Goal: Task Accomplishment & Management: Use online tool/utility

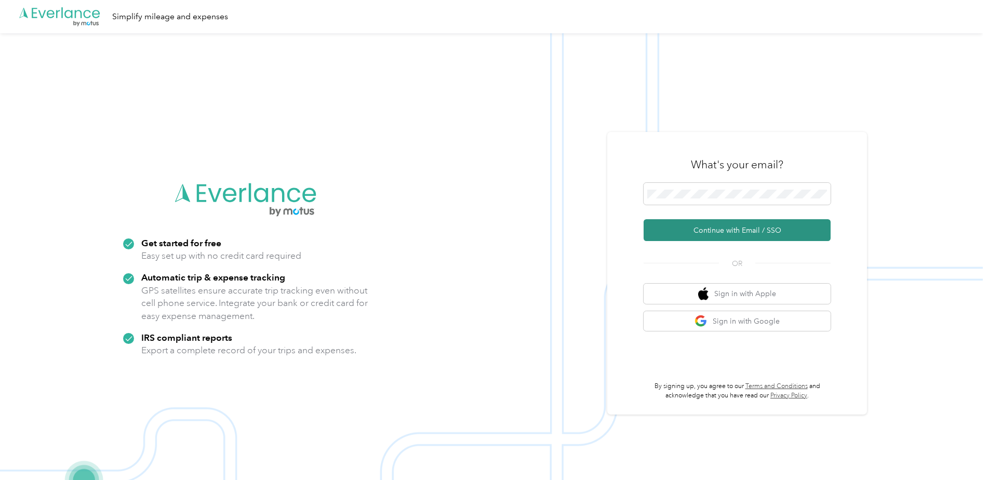
click at [713, 232] on button "Continue with Email / SSO" at bounding box center [737, 230] width 187 height 22
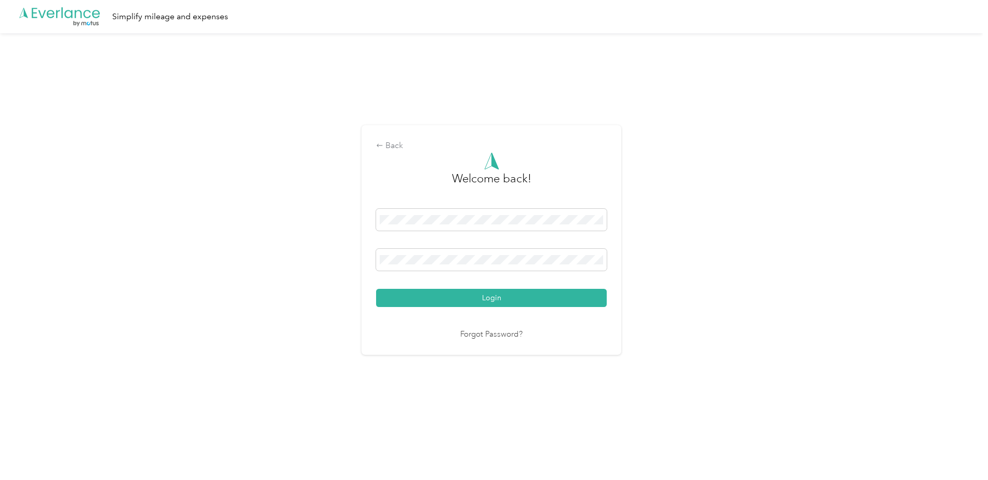
click at [490, 296] on button "Login" at bounding box center [491, 298] width 231 height 18
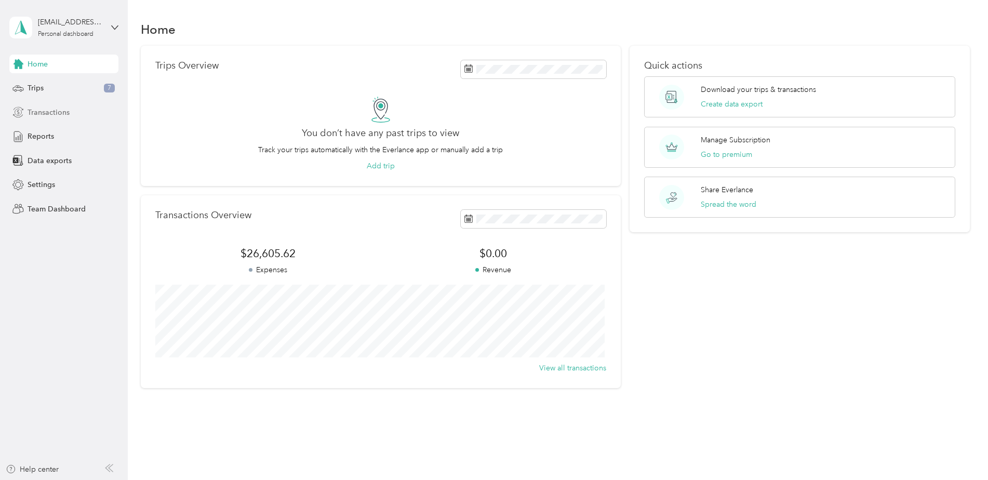
click at [52, 113] on span "Transactions" at bounding box center [49, 112] width 42 height 11
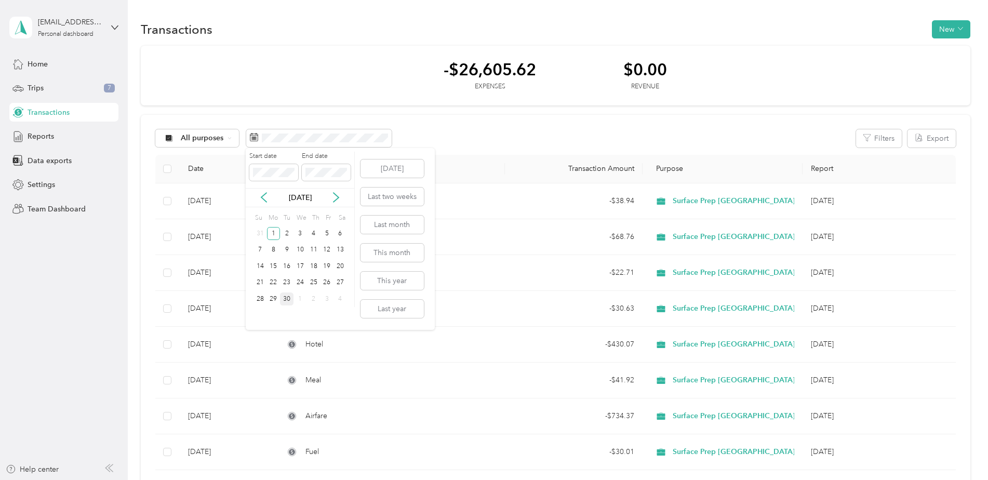
click at [285, 299] on div "30" at bounding box center [287, 299] width 14 height 13
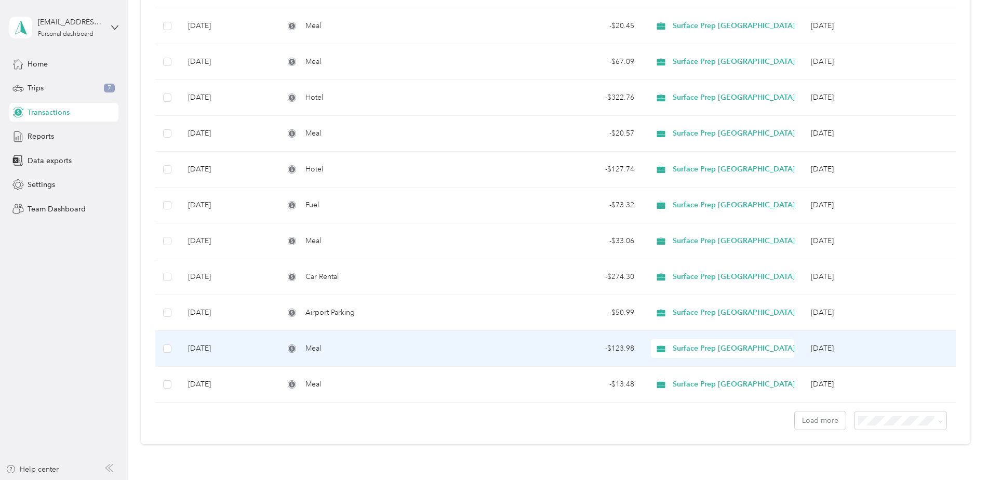
scroll to position [645, 0]
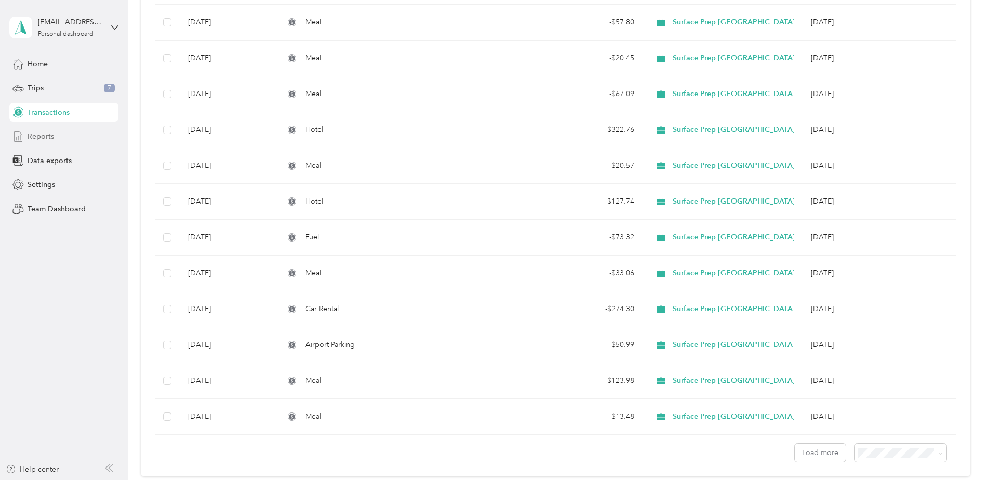
click at [44, 138] on span "Reports" at bounding box center [41, 136] width 27 height 11
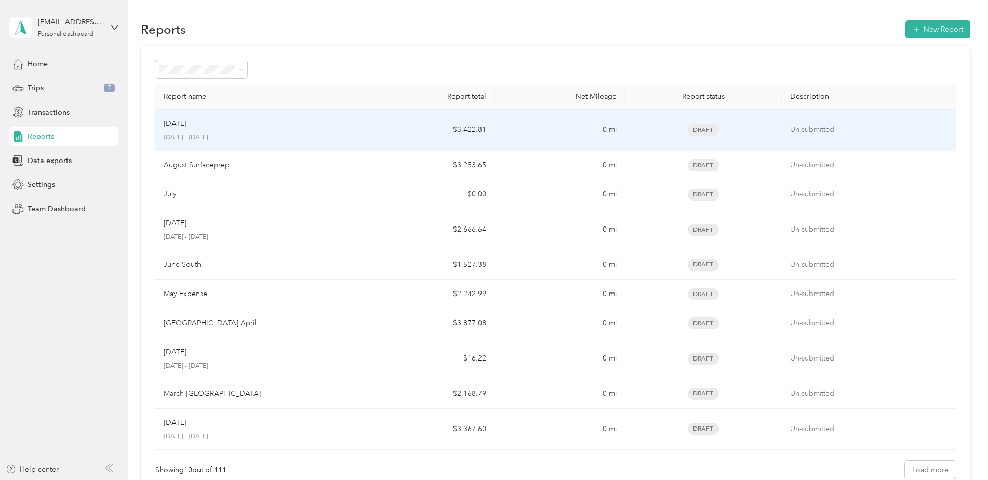
click at [180, 133] on div "Sep [DATE] - [DATE]" at bounding box center [260, 130] width 192 height 24
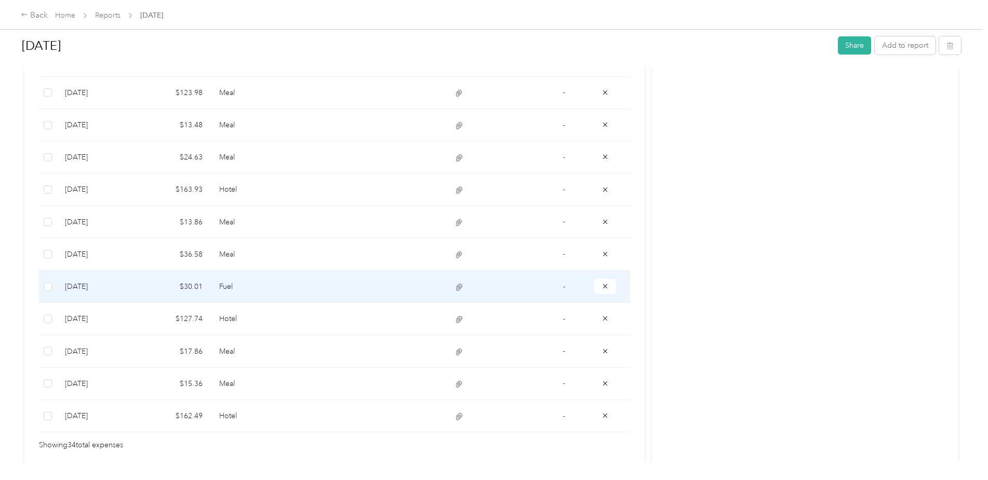
scroll to position [1083, 0]
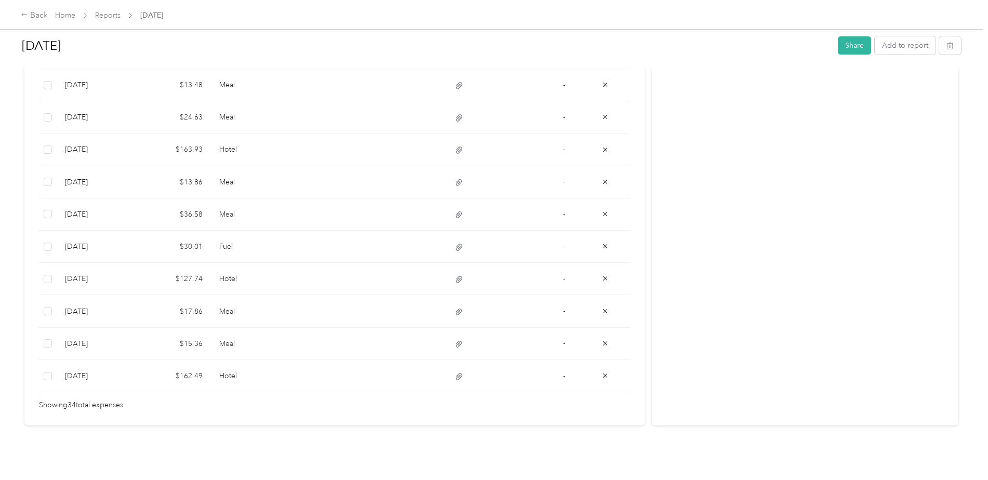
drag, startPoint x: 78, startPoint y: 368, endPoint x: 154, endPoint y: 423, distance: 94.1
click at [154, 423] on div "[DATE] Share Add to report Draft Draft, awaiting submission View activity & com…" at bounding box center [491, 231] width 983 height 462
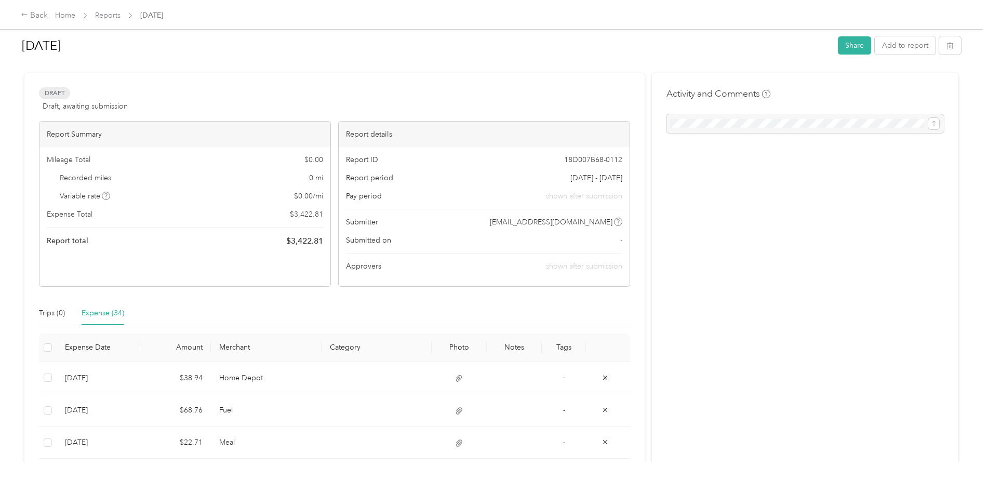
scroll to position [0, 0]
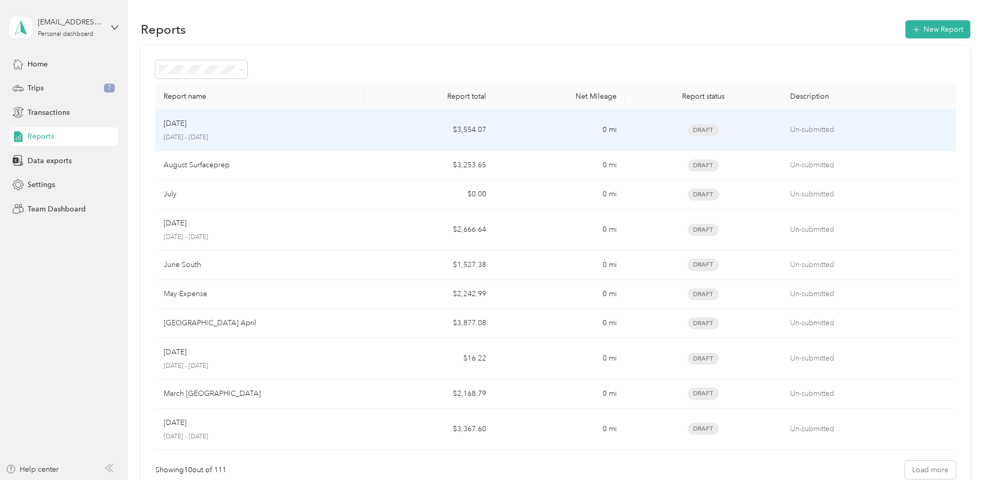
click at [180, 125] on p "[DATE]" at bounding box center [175, 123] width 23 height 11
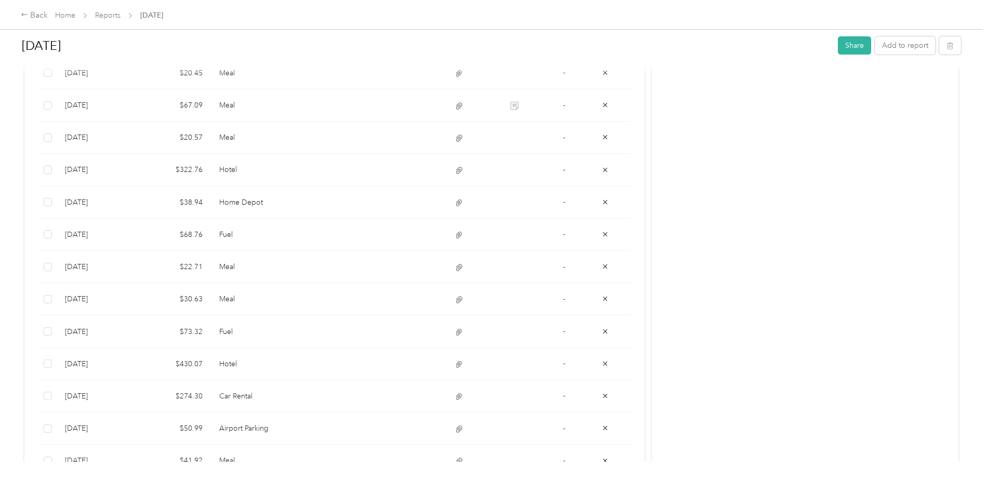
scroll to position [364, 0]
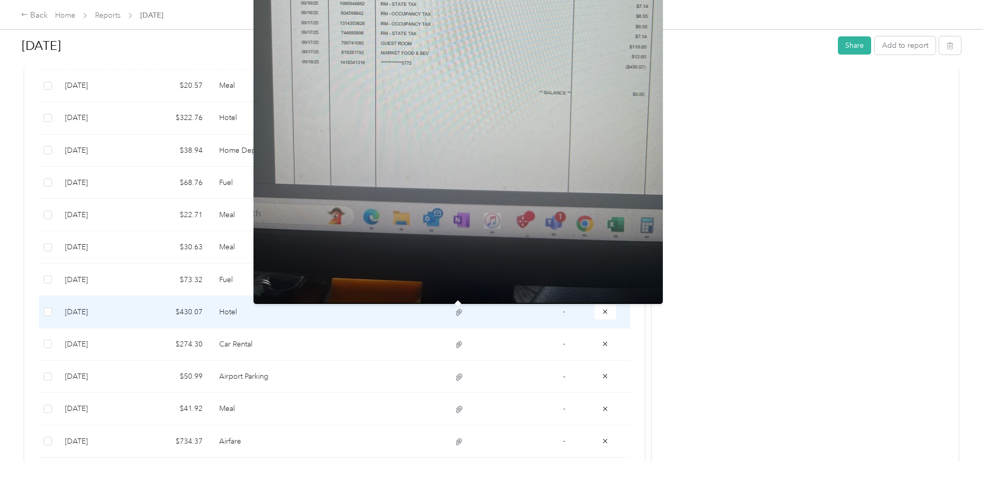
click at [455, 310] on icon at bounding box center [459, 312] width 9 height 9
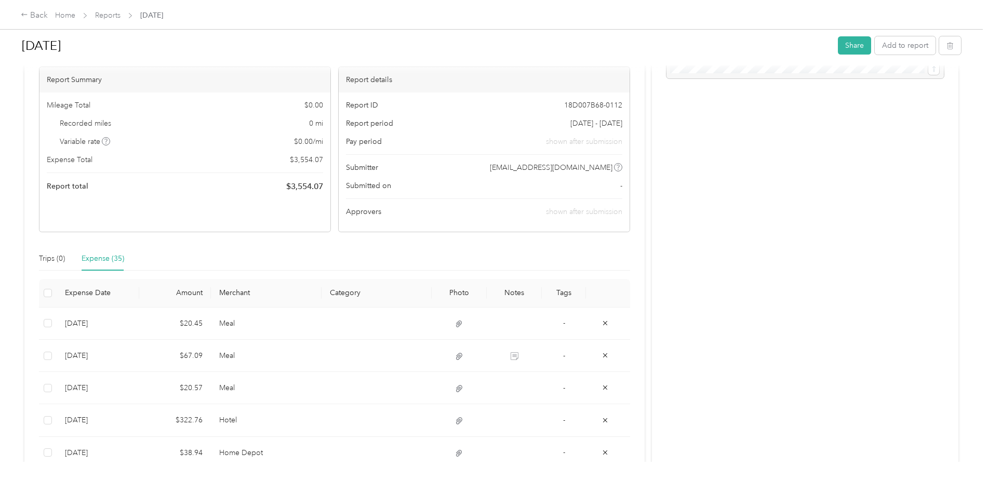
scroll to position [0, 0]
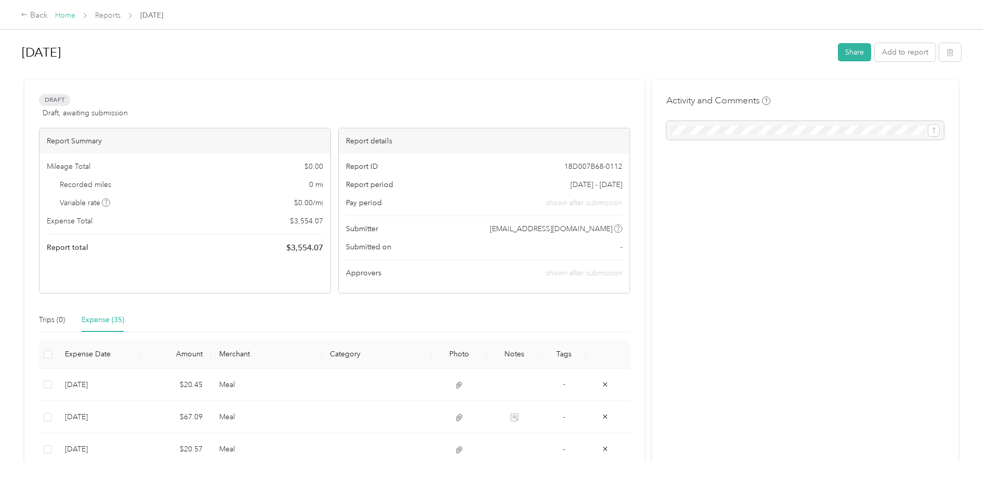
click at [68, 17] on link "Home" at bounding box center [65, 15] width 20 height 9
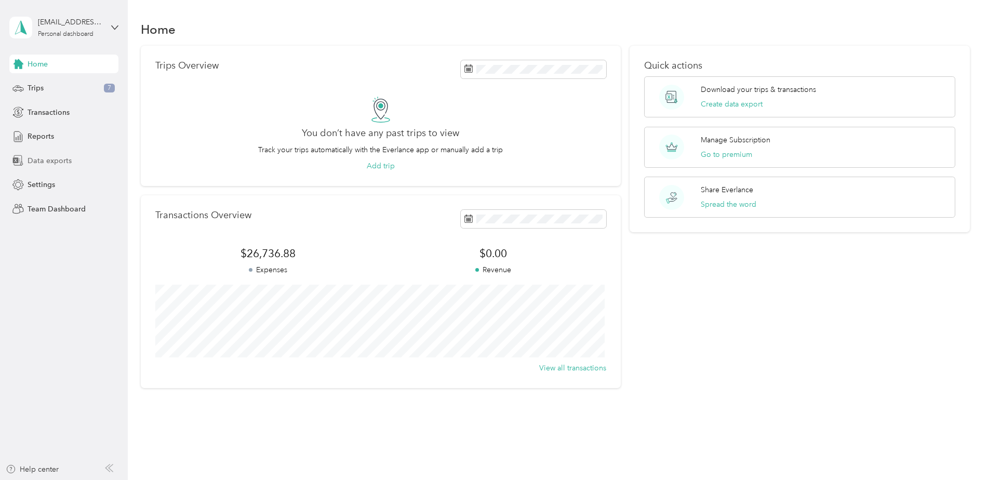
click at [54, 157] on span "Data exports" at bounding box center [50, 160] width 44 height 11
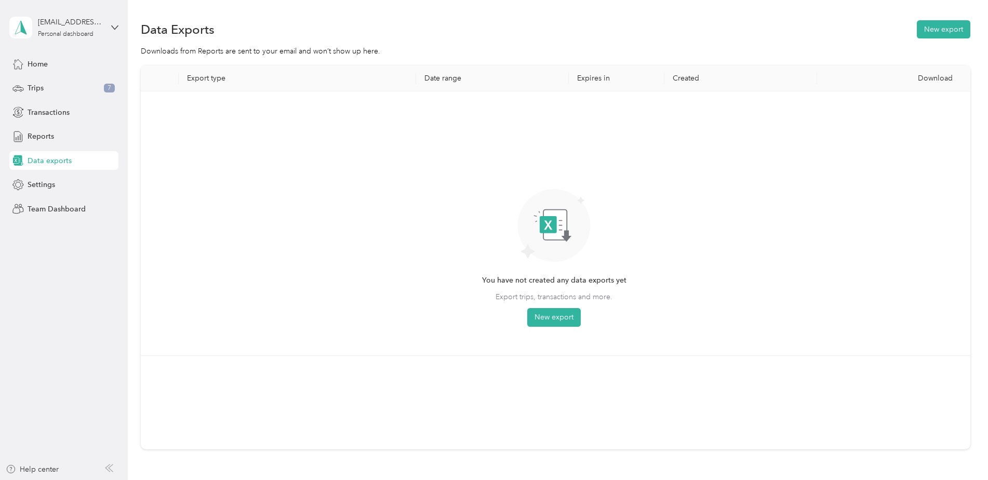
click at [353, 235] on div "You have not created any data exports yet Export trips, transactions and more. …" at bounding box center [554, 223] width 811 height 247
click at [28, 59] on span "Home" at bounding box center [38, 64] width 20 height 11
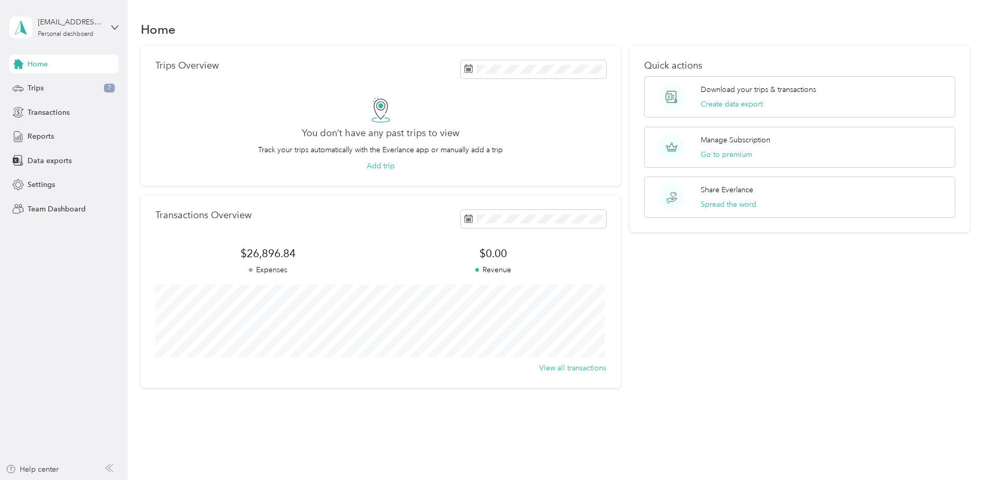
click at [60, 60] on div "Home" at bounding box center [63, 64] width 109 height 19
click at [38, 135] on span "Reports" at bounding box center [41, 136] width 27 height 11
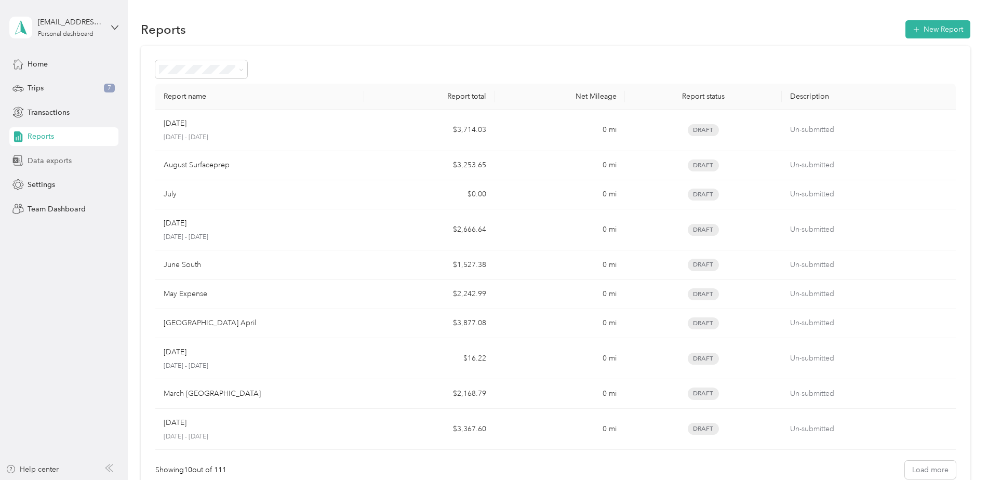
click at [53, 160] on span "Data exports" at bounding box center [50, 160] width 44 height 11
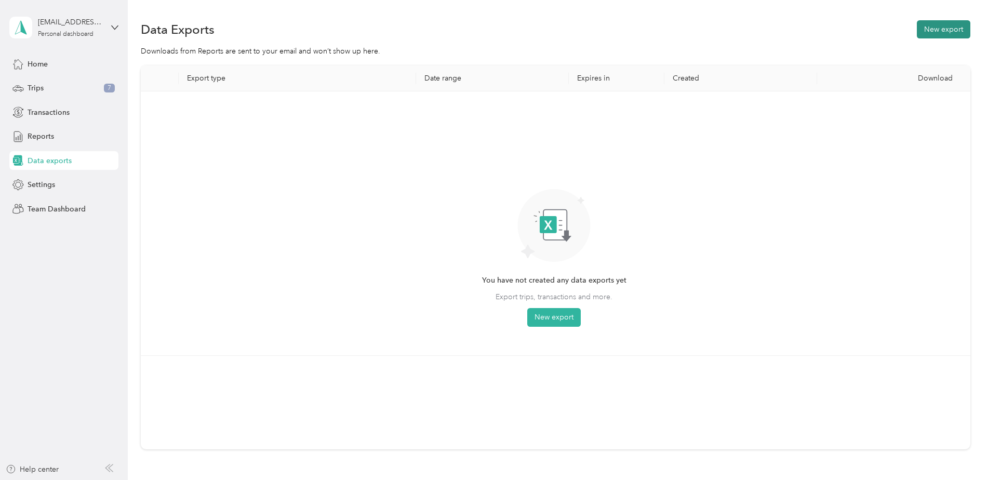
click at [945, 25] on button "New export" at bounding box center [944, 29] width 54 height 18
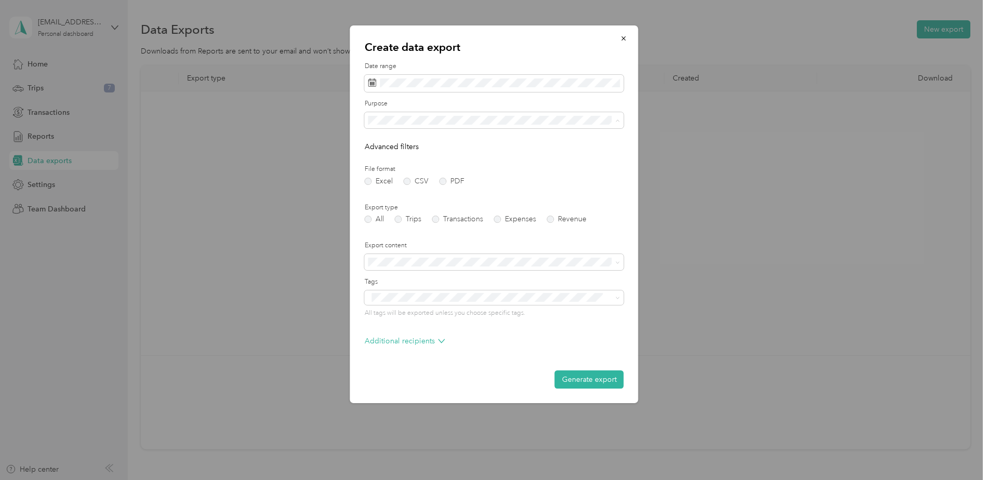
click at [404, 247] on span "Surface Prep [GEOGRAPHIC_DATA]" at bounding box center [431, 247] width 118 height 9
click at [443, 182] on label "PDF" at bounding box center [452, 181] width 25 height 7
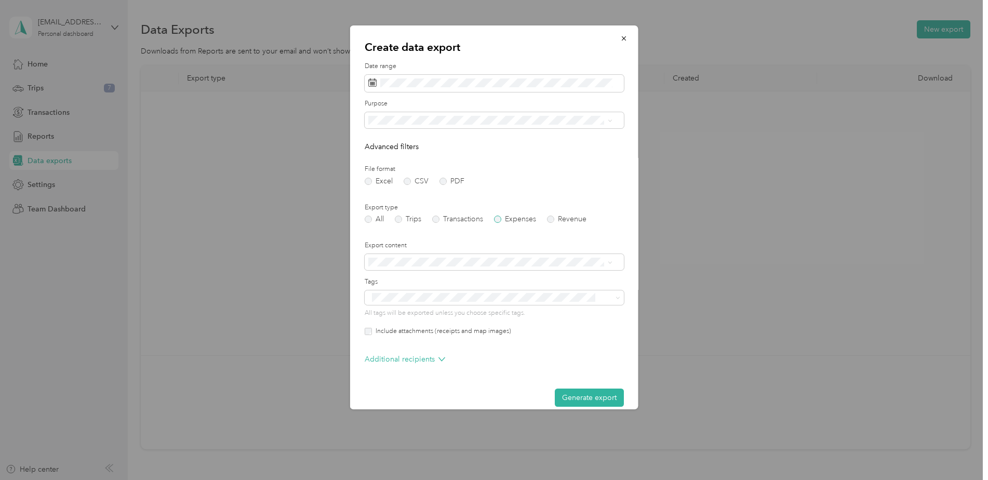
click at [494, 220] on label "Expenses" at bounding box center [515, 219] width 42 height 7
click at [555, 397] on button "Generate export" at bounding box center [589, 398] width 69 height 18
